Goal: Task Accomplishment & Management: Manage account settings

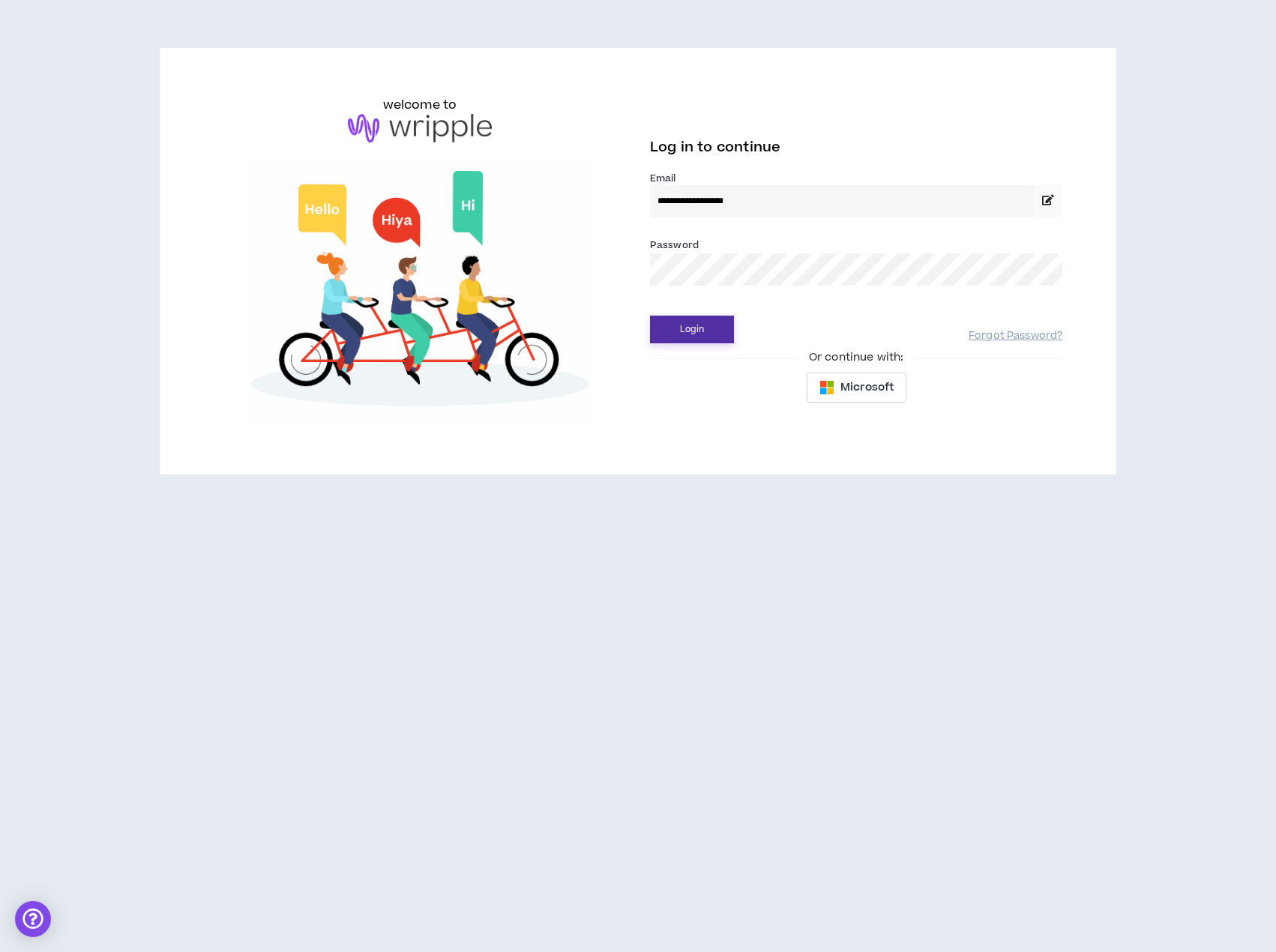
click at [723, 333] on button "Login" at bounding box center [692, 329] width 84 height 27
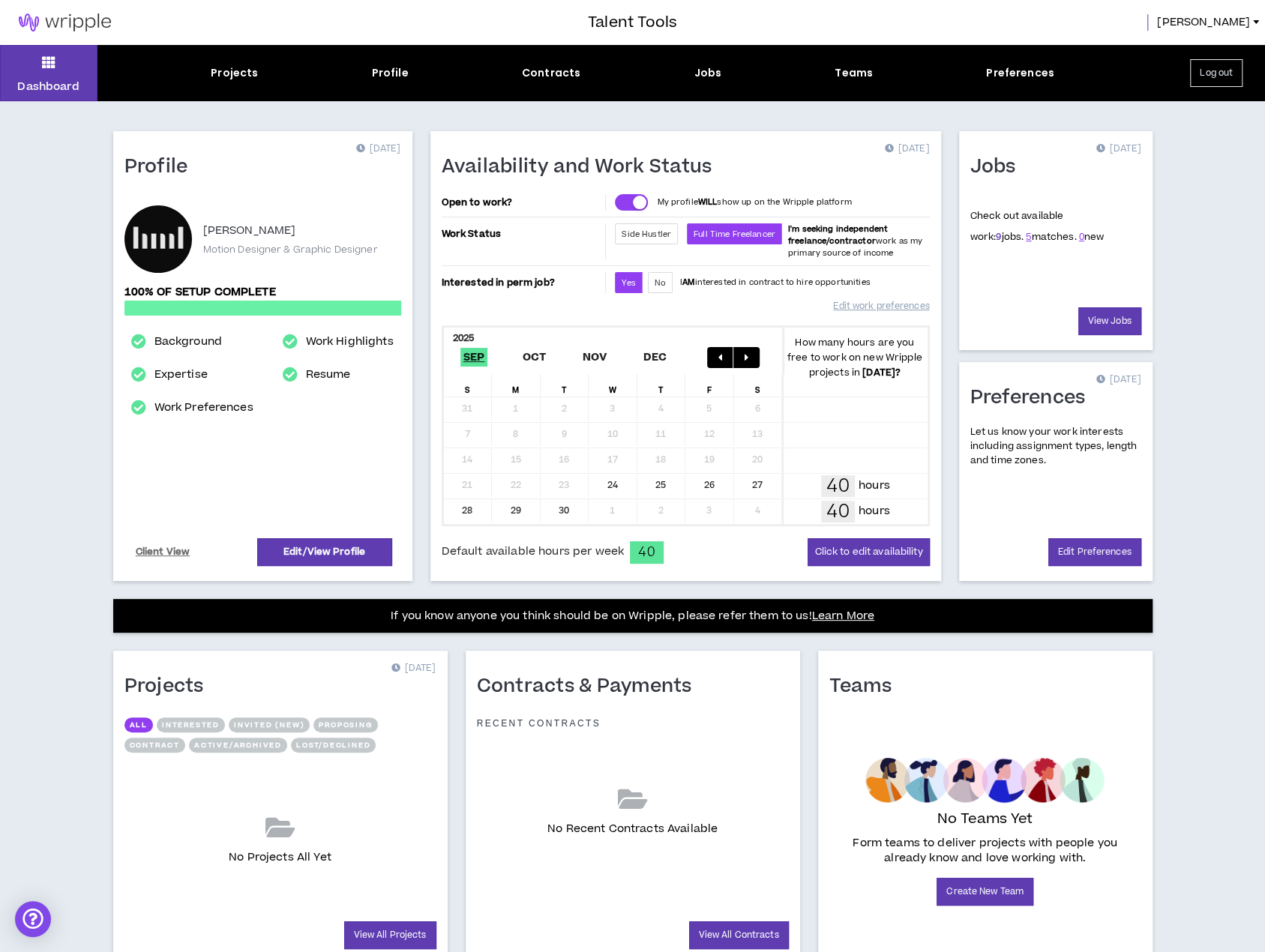
click at [995, 239] on link "9" at bounding box center [997, 237] width 5 height 14
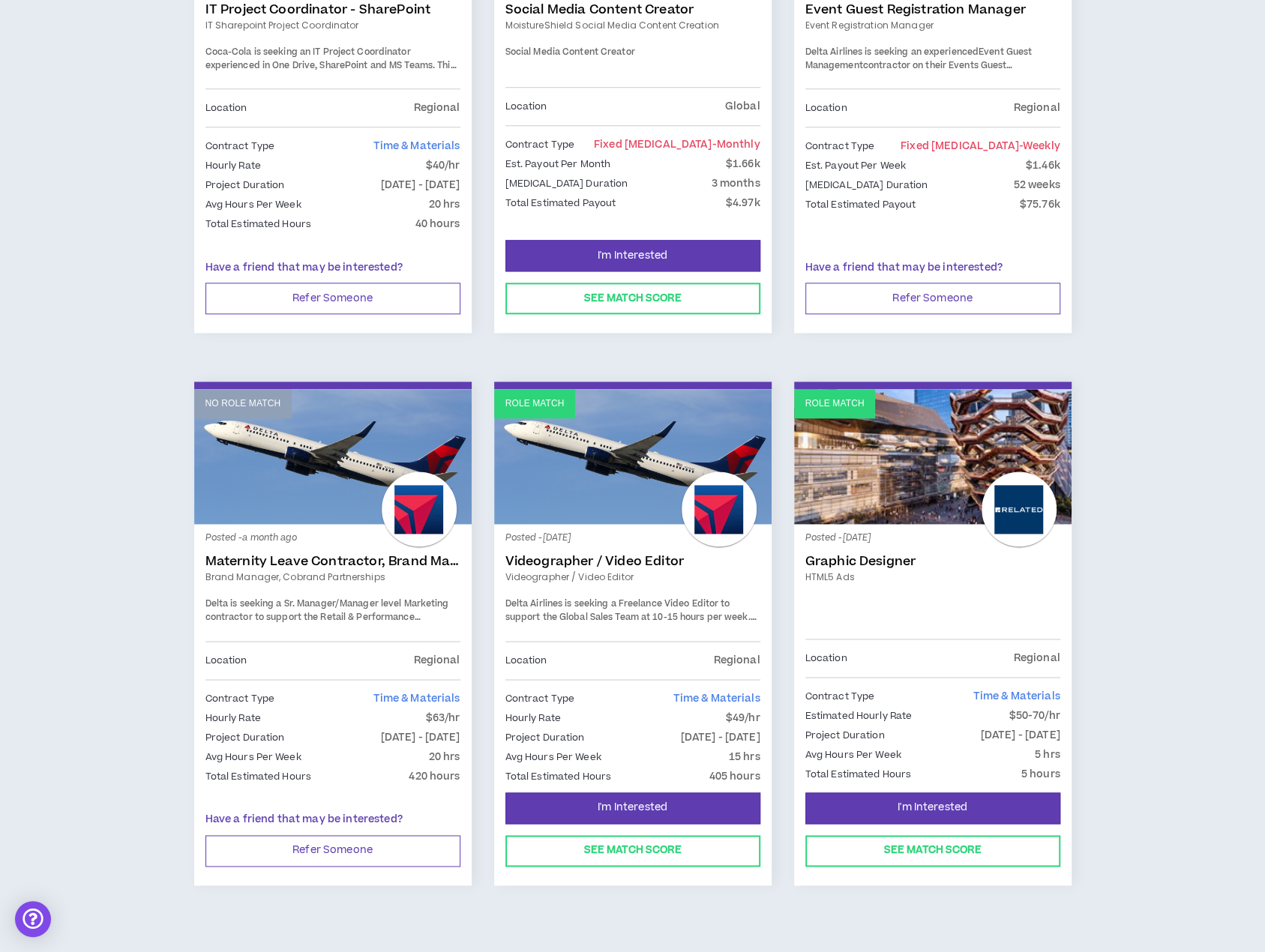
scroll to position [1001, 0]
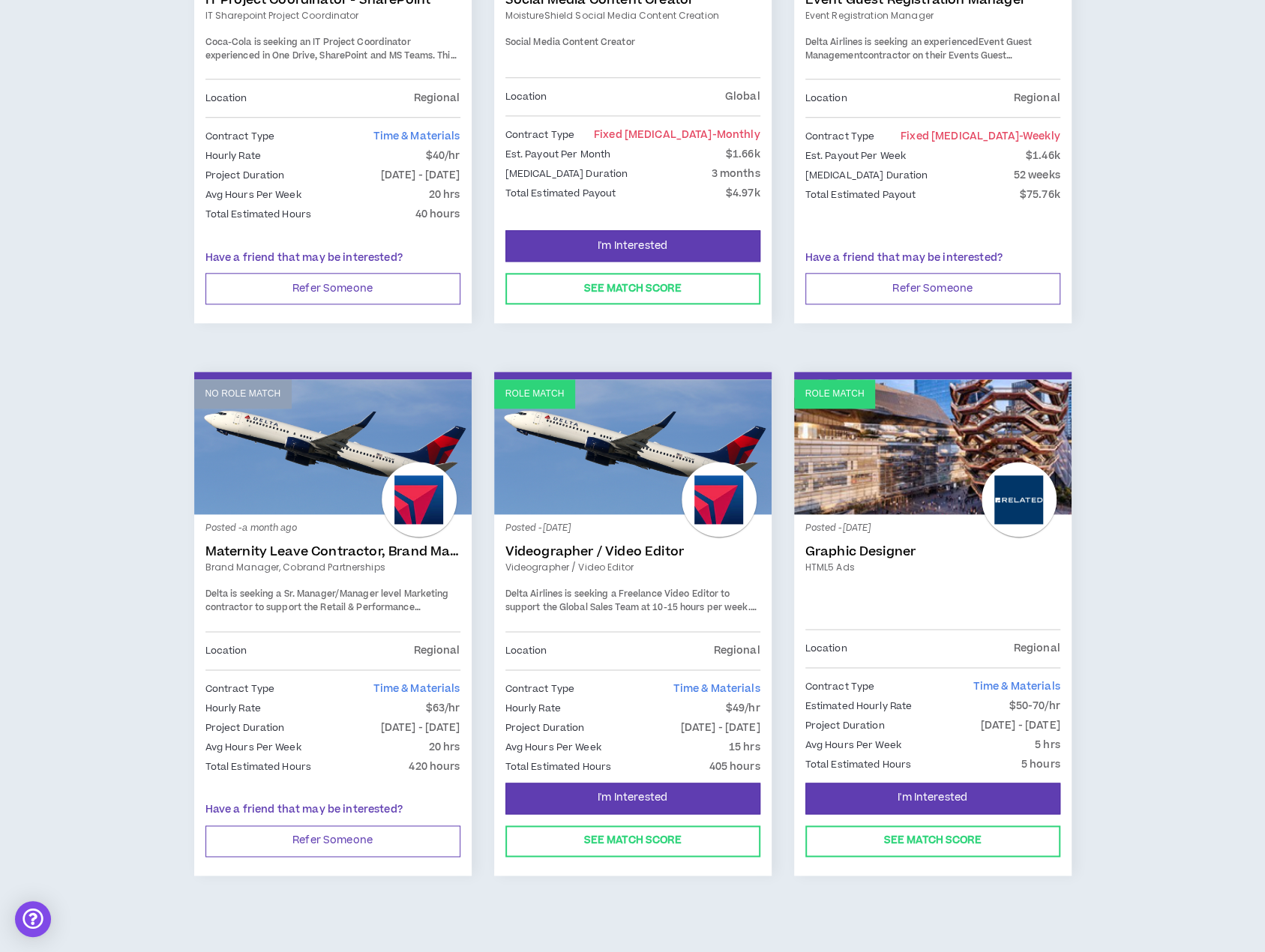
drag, startPoint x: 1118, startPoint y: 505, endPoint x: 1129, endPoint y: 418, distance: 87.7
click at [1129, 418] on div "Role Match Posted - [DATE] Presentation/Graphic Designer Presentation/Graphic D…" at bounding box center [632, 97] width 1227 height 1656
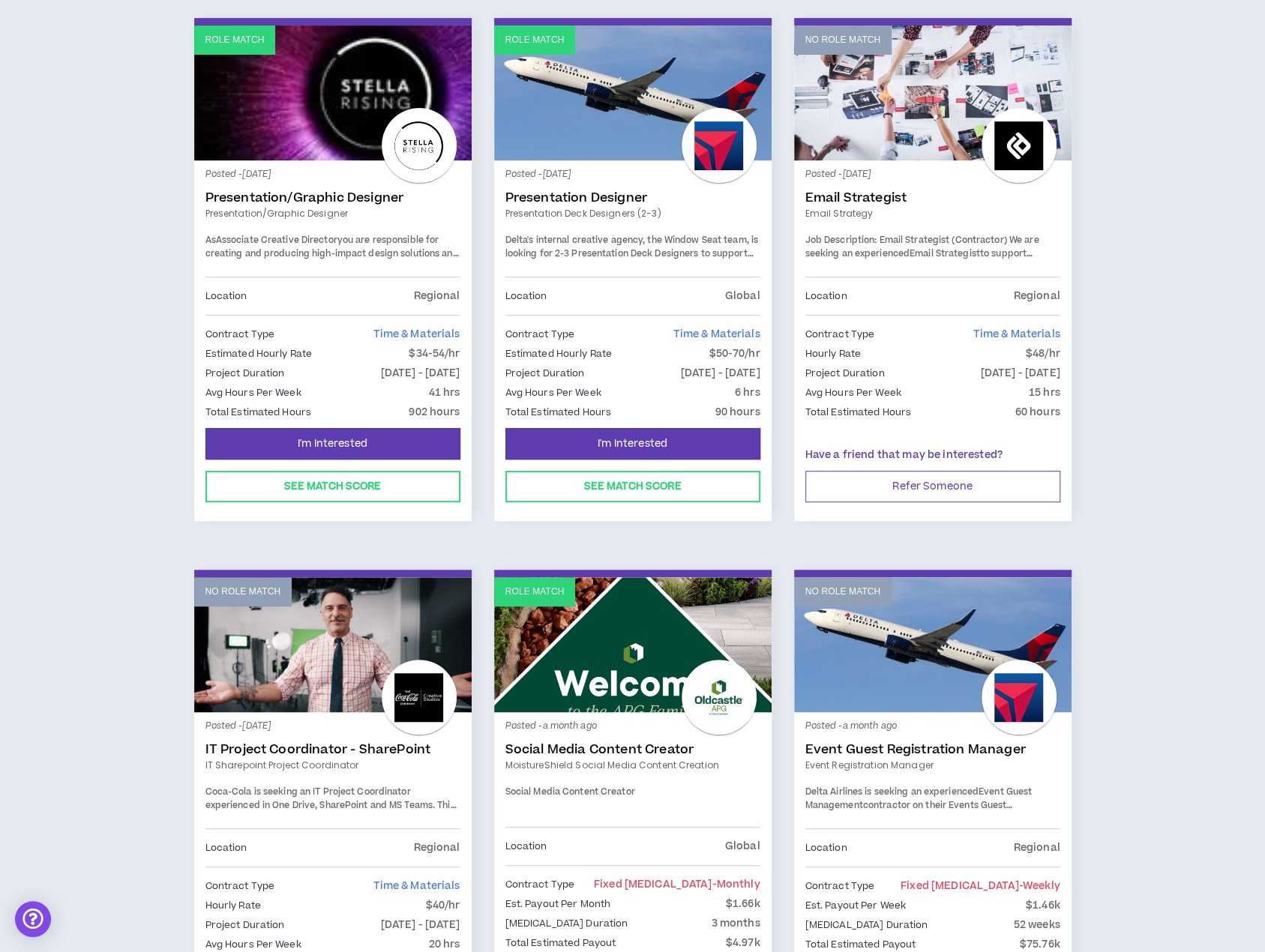
scroll to position [0, 0]
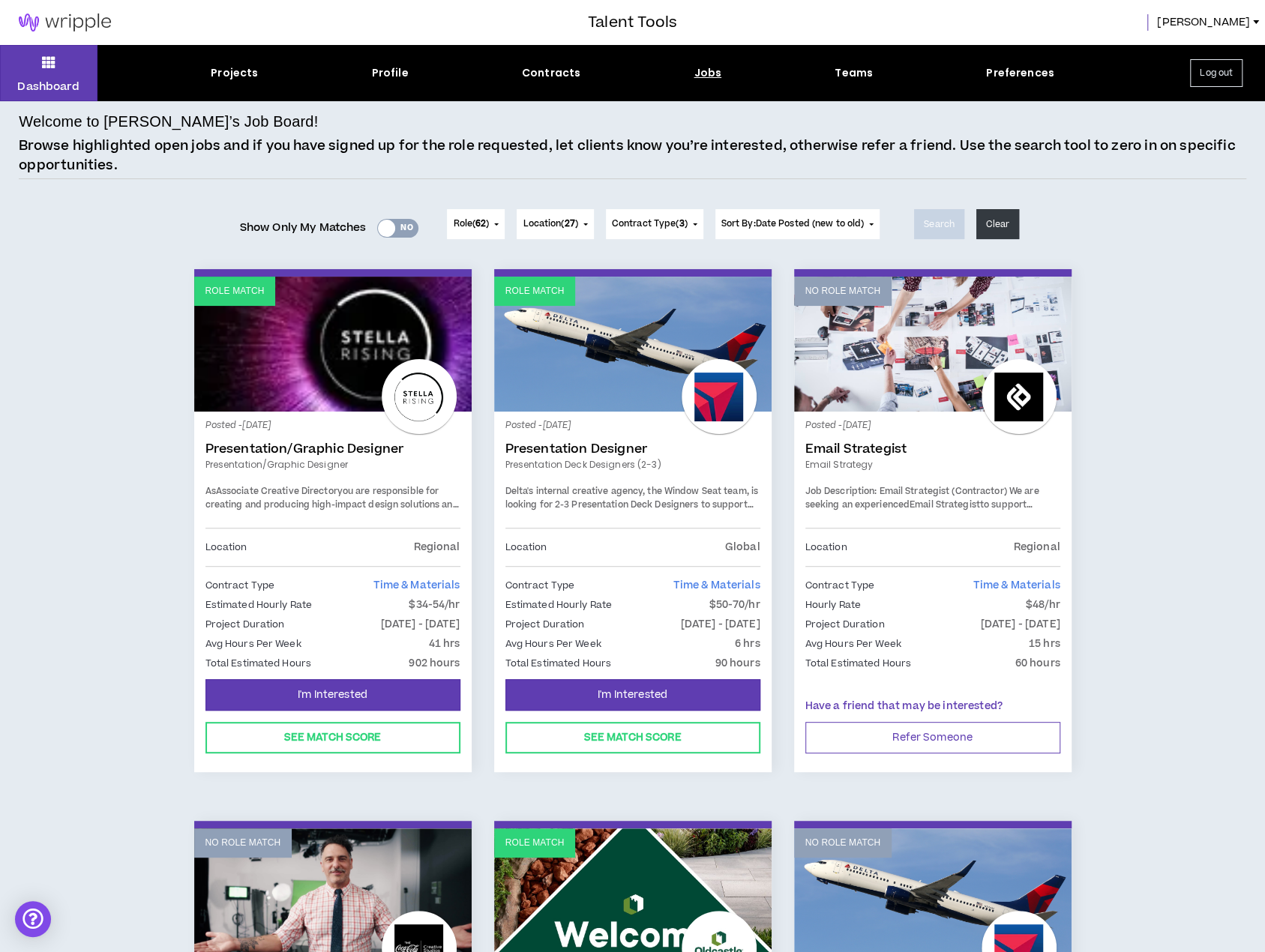
click at [707, 74] on div "Jobs" at bounding box center [707, 73] width 27 height 16
click at [564, 70] on div "Contracts" at bounding box center [551, 73] width 59 height 16
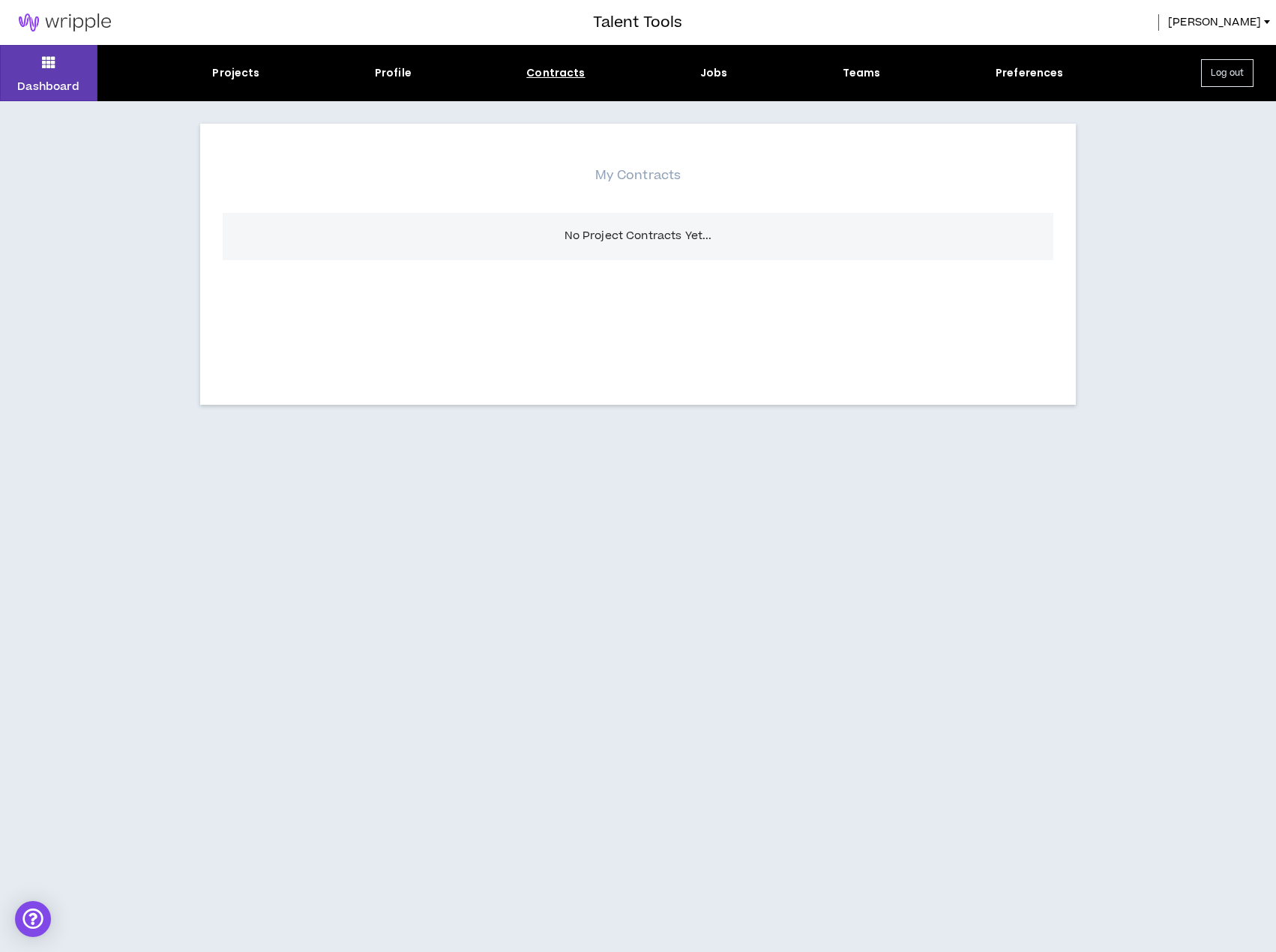
click at [98, 30] on img at bounding box center [65, 22] width 130 height 18
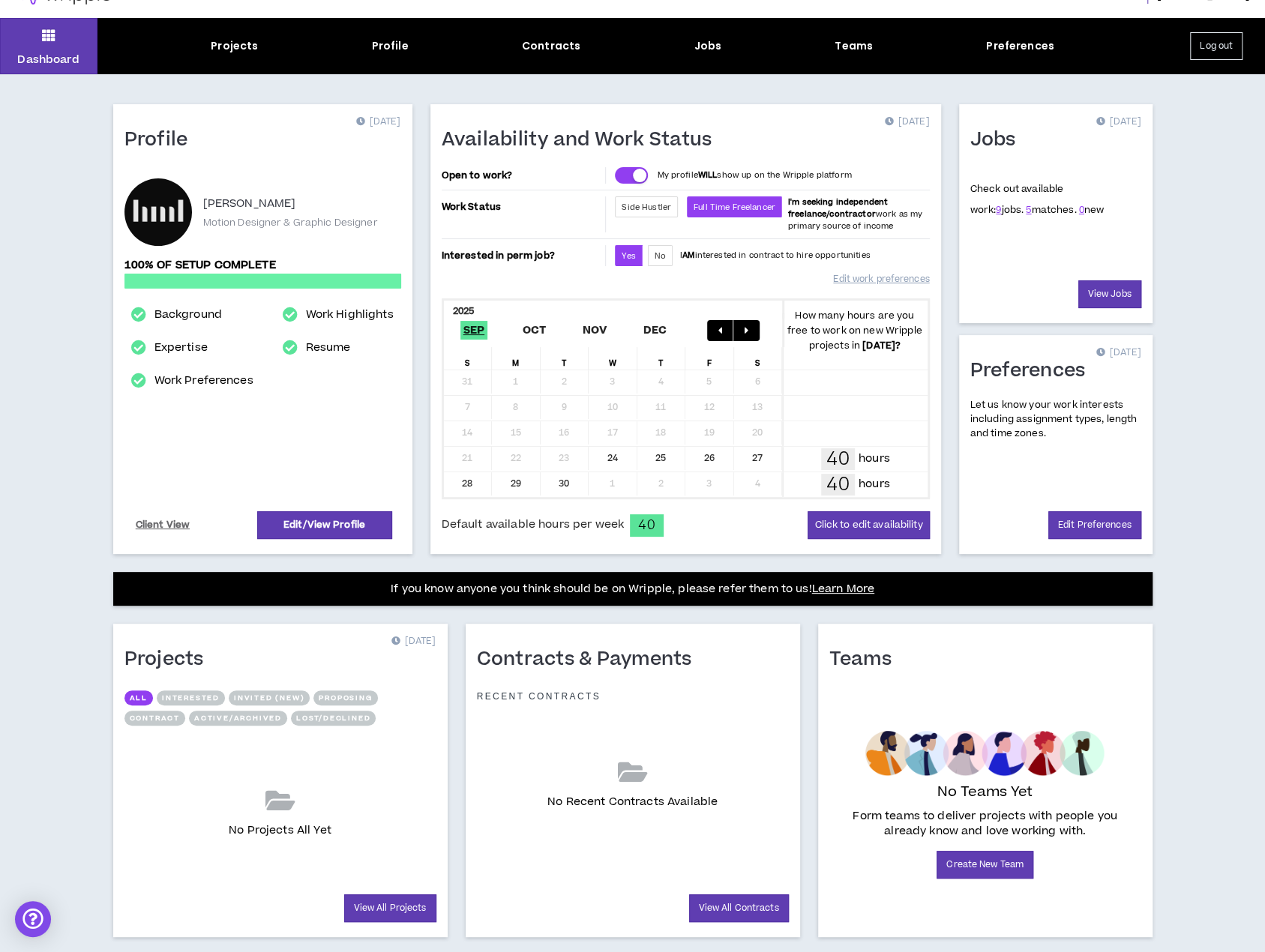
scroll to position [57, 0]
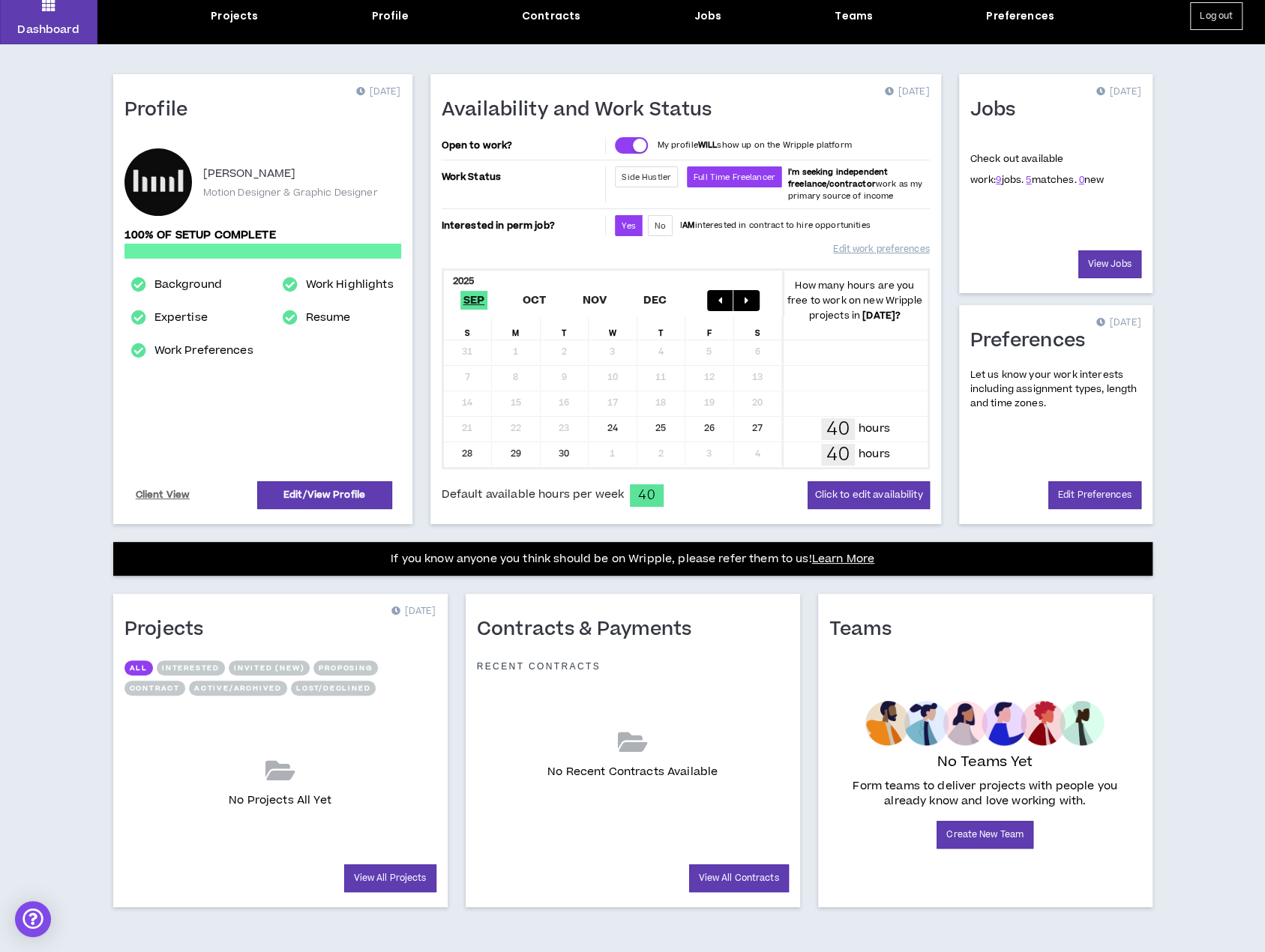
drag, startPoint x: 1006, startPoint y: 826, endPoint x: 911, endPoint y: 586, distance: 258.1
click at [911, 586] on div "Profile [DATE] [PERSON_NAME] Motion Designer & Graphic Designer 100% of setup c…" at bounding box center [632, 499] width 1087 height 911
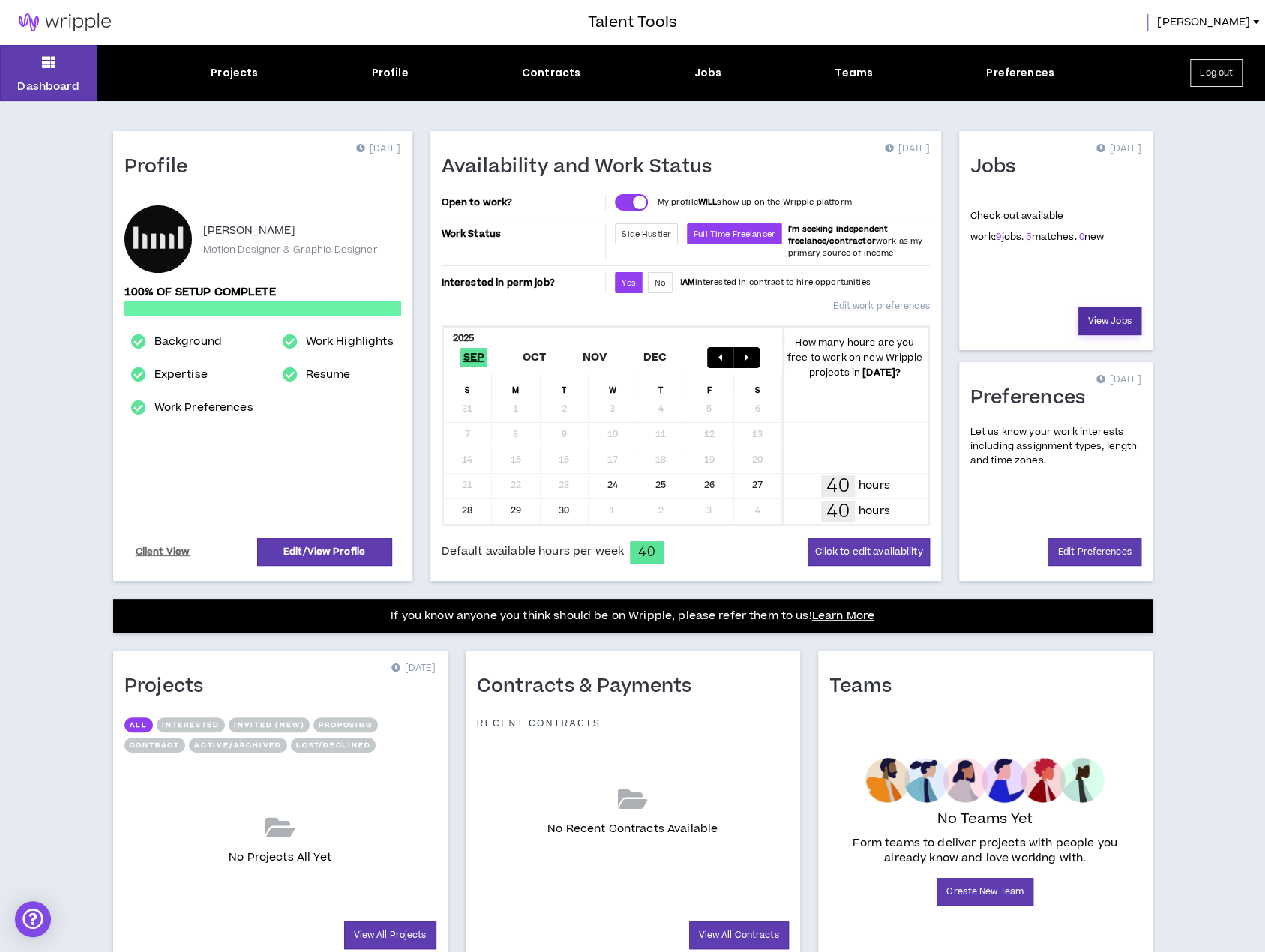
click at [1105, 316] on link "View Jobs" at bounding box center [1110, 321] width 63 height 27
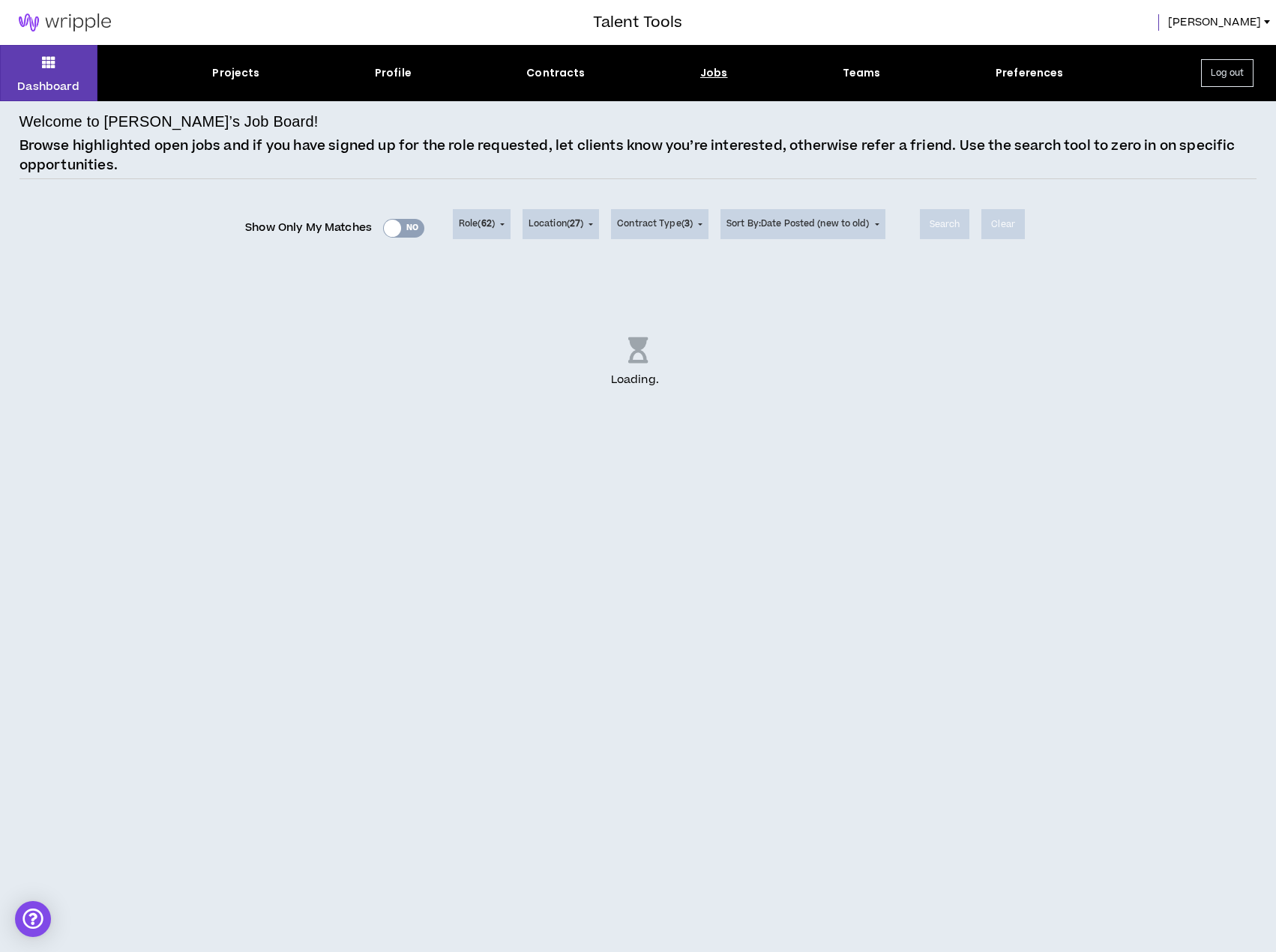
click at [775, 291] on div "Loading . .." at bounding box center [638, 363] width 1238 height 188
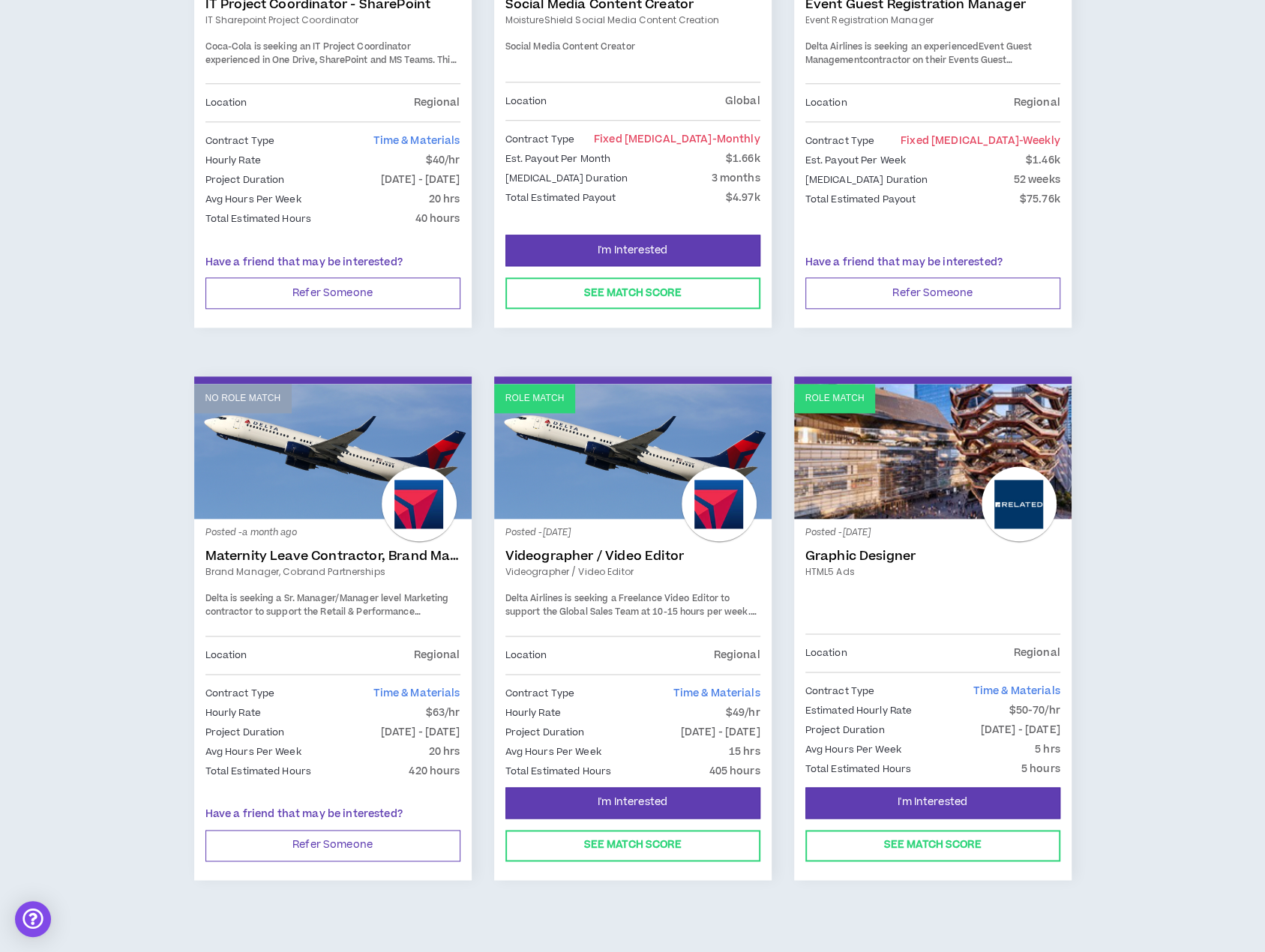
scroll to position [1001, 0]
